Goal: Information Seeking & Learning: Learn about a topic

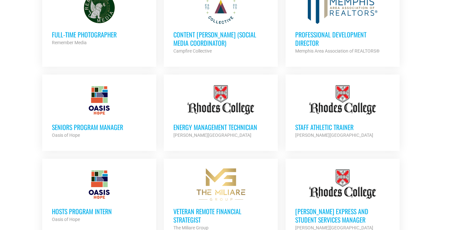
scroll to position [512, 0]
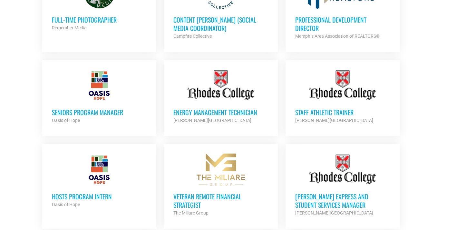
click at [82, 108] on h3 "Seniors Program Manager" at bounding box center [99, 112] width 95 height 8
click at [315, 108] on h3 "Staff Athletic Trainer" at bounding box center [342, 112] width 95 height 8
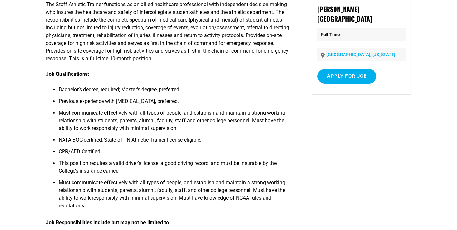
scroll to position [75, 0]
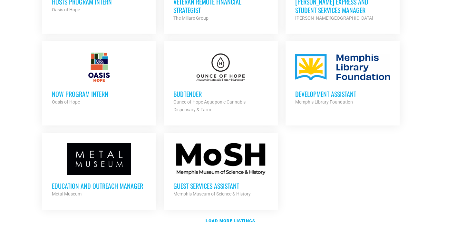
scroll to position [711, 0]
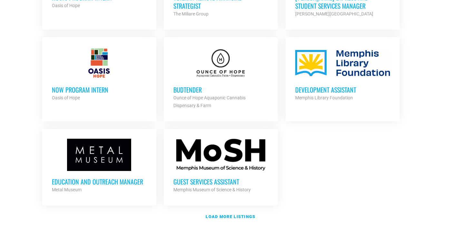
click at [112, 171] on div "Education and Outreach Manager Metal Museum Partner Org" at bounding box center [99, 182] width 95 height 23
click at [230, 210] on link "Load more listings" at bounding box center [228, 216] width 380 height 15
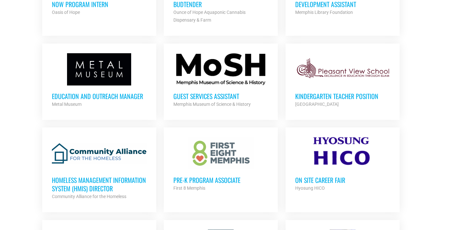
scroll to position [797, 0]
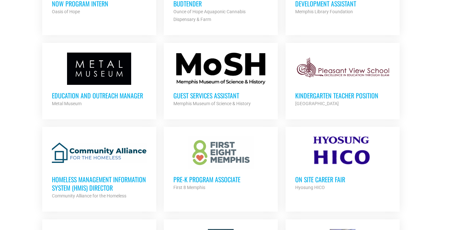
click at [210, 175] on h3 "Pre-K Program Associate" at bounding box center [220, 179] width 95 height 8
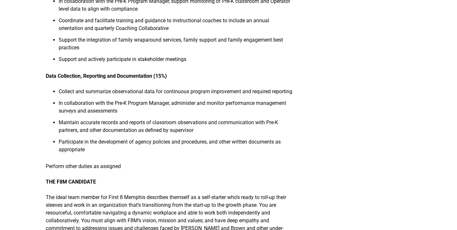
scroll to position [359, 0]
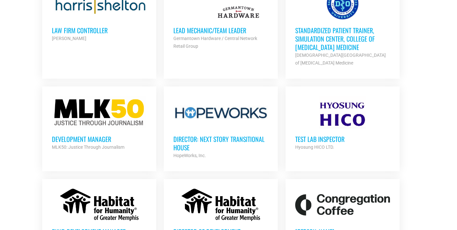
scroll to position [1143, 0]
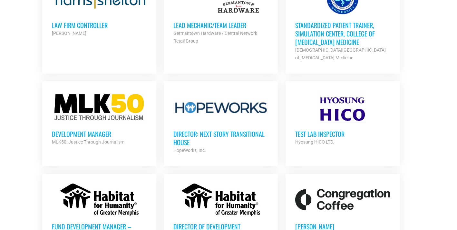
click at [85, 130] on h3 "Development Manager" at bounding box center [99, 134] width 95 height 8
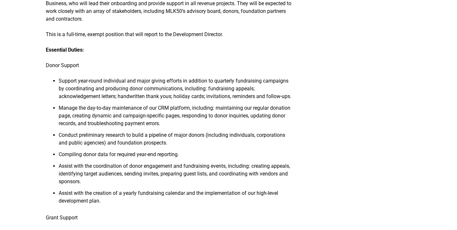
scroll to position [192, 0]
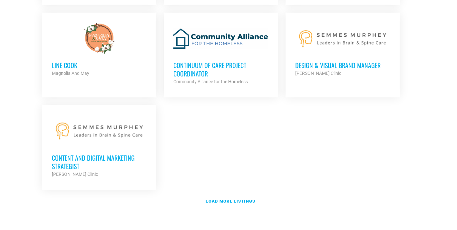
scroll to position [1398, 0]
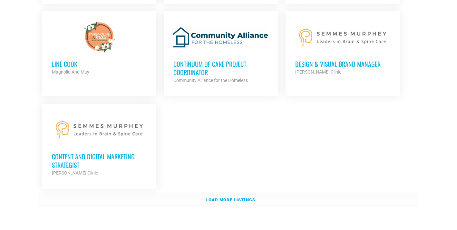
click at [223, 197] on strong "Load more listings" at bounding box center [231, 199] width 50 height 5
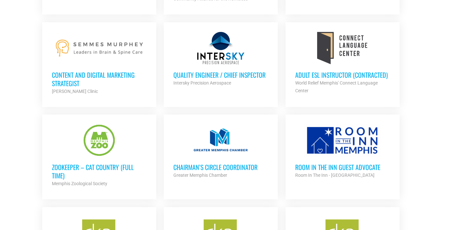
scroll to position [1482, 0]
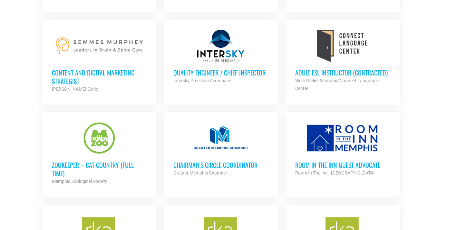
click at [82, 160] on h3 "Zookeeper – Cat Country (Full Time)" at bounding box center [99, 168] width 95 height 17
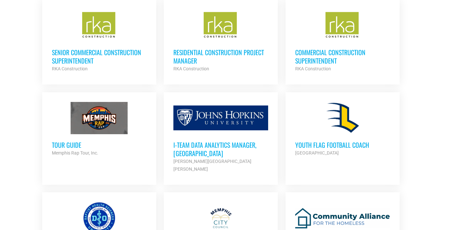
scroll to position [1688, 0]
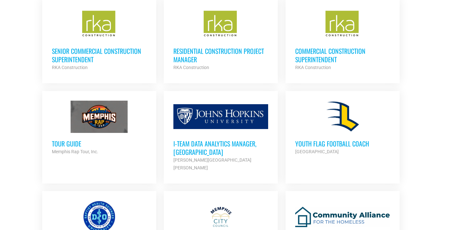
click at [60, 139] on h3 "Tour Guide" at bounding box center [99, 143] width 95 height 8
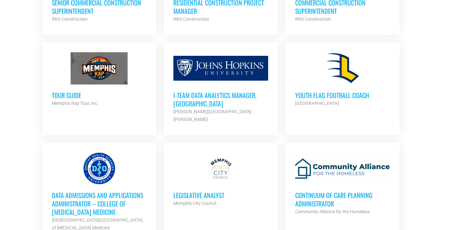
scroll to position [1735, 0]
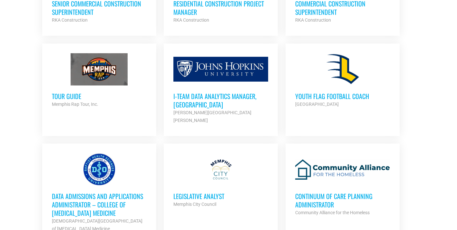
click at [77, 92] on h3 "Tour Guide" at bounding box center [99, 96] width 95 height 8
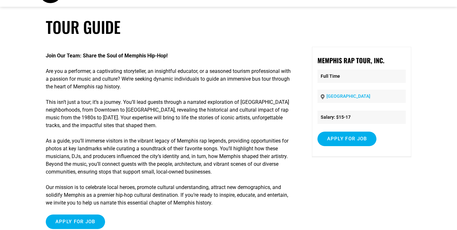
scroll to position [11, 0]
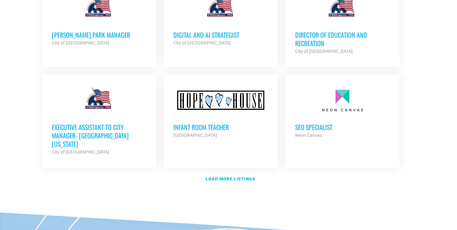
scroll to position [2006, 0]
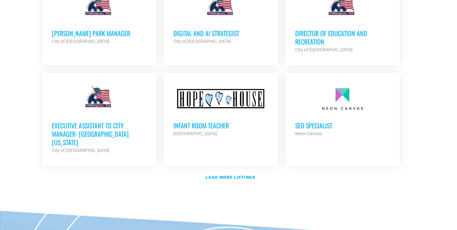
click at [223, 121] on h3 "Infant Room Teacher" at bounding box center [220, 125] width 95 height 8
click at [238, 170] on link "Load more listings" at bounding box center [228, 177] width 380 height 15
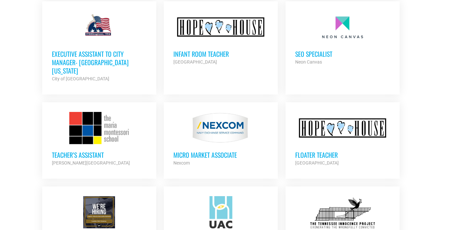
scroll to position [2078, 0]
click at [81, 159] on div "[PERSON_NAME][GEOGRAPHIC_DATA]" at bounding box center [99, 163] width 95 height 8
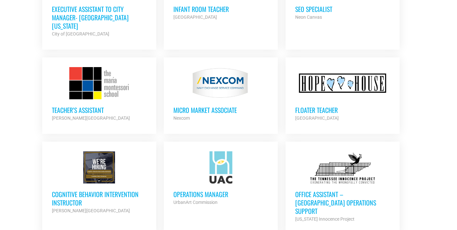
scroll to position [2126, 0]
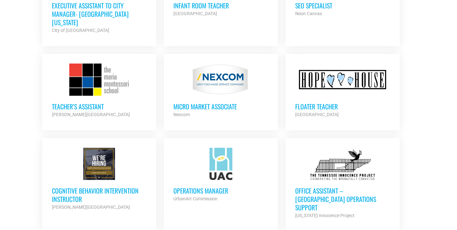
click at [200, 102] on h3 "Micro Market Associate" at bounding box center [220, 106] width 95 height 8
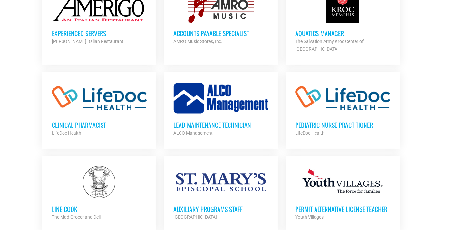
scroll to position [2470, 0]
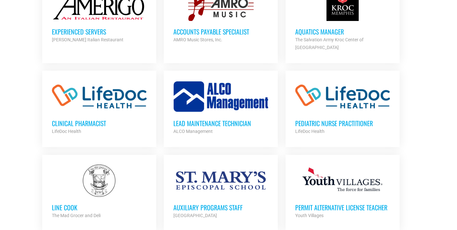
click at [193, 211] on div "[GEOGRAPHIC_DATA]" at bounding box center [220, 215] width 95 height 8
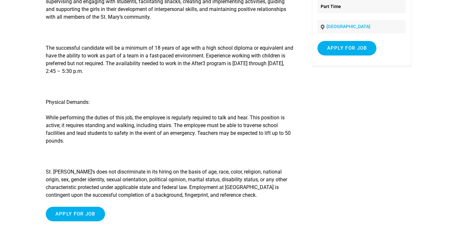
scroll to position [99, 0]
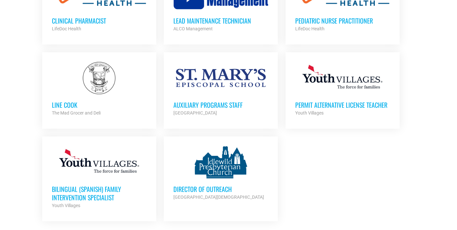
scroll to position [2573, 0]
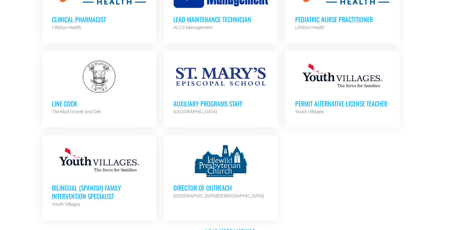
click at [187, 183] on h3 "Director of Outreach" at bounding box center [220, 187] width 95 height 8
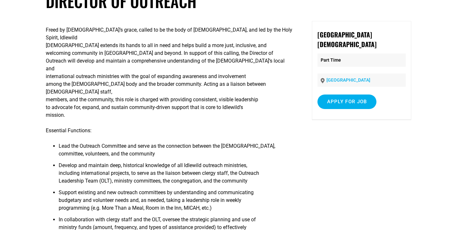
scroll to position [50, 0]
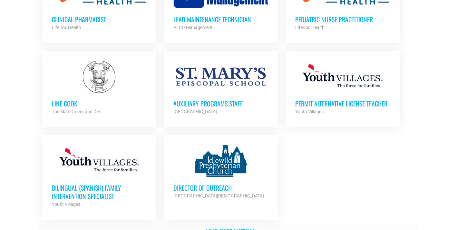
click at [230, 223] on link "Load more listings" at bounding box center [228, 230] width 380 height 15
